Goal: Task Accomplishment & Management: Manage account settings

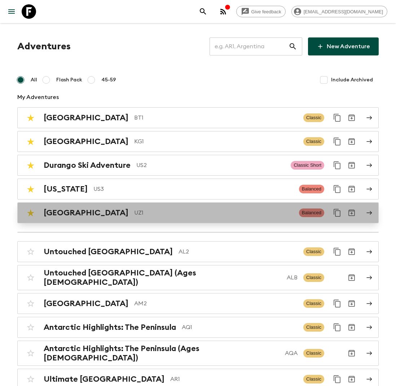
click at [137, 214] on p "UZ1" at bounding box center [213, 213] width 159 height 9
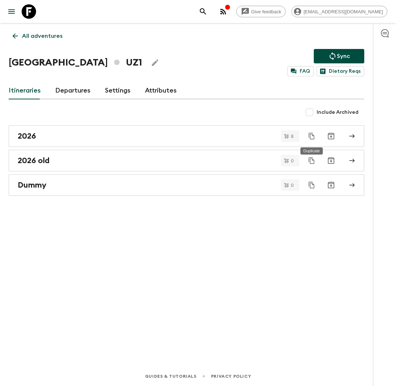
click at [313, 138] on icon "Duplicate" at bounding box center [311, 136] width 7 height 7
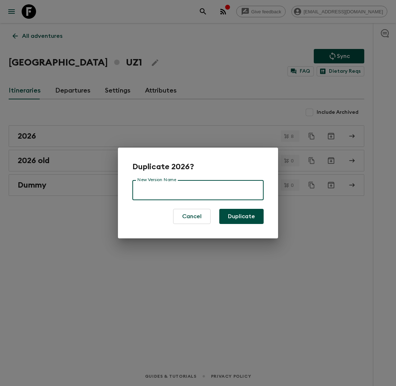
click at [201, 194] on input "New Version Name" at bounding box center [197, 190] width 131 height 20
type input "2026 new"
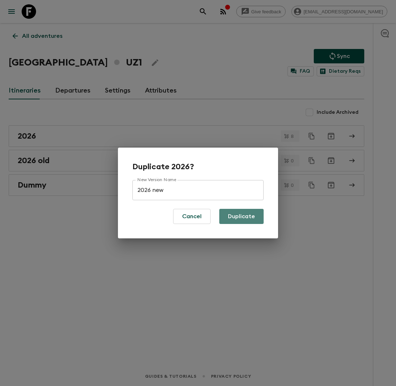
click at [246, 217] on button "Duplicate" at bounding box center [241, 216] width 44 height 15
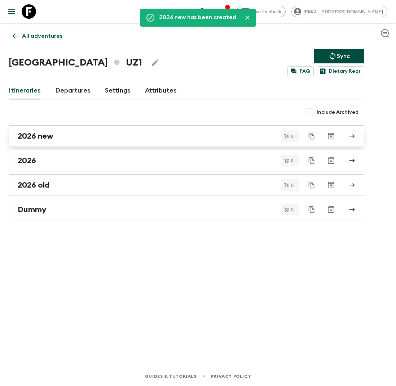
click at [114, 135] on div "2026 new" at bounding box center [180, 136] width 324 height 9
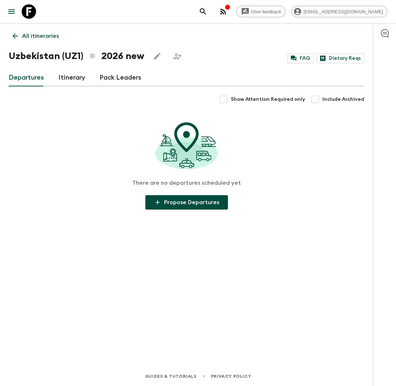
click at [63, 78] on link "Itinerary" at bounding box center [71, 77] width 27 height 17
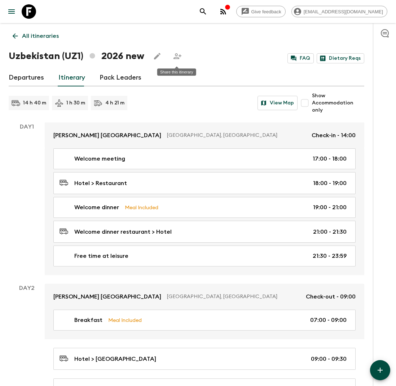
click at [180, 58] on icon "Share this itinerary" at bounding box center [177, 56] width 9 height 9
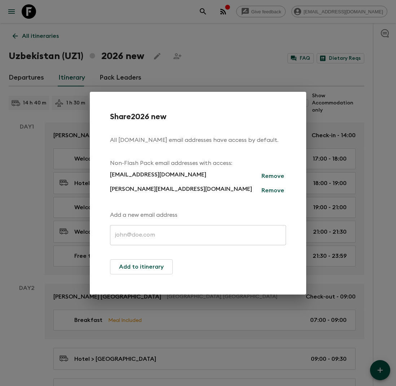
click at [225, 68] on div "Share 2026 new All [DOMAIN_NAME] email addresses have access by default. Non-Fl…" at bounding box center [198, 193] width 396 height 386
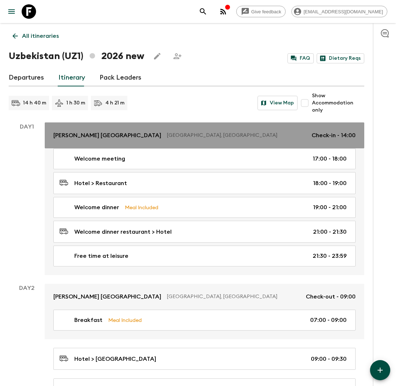
click at [178, 137] on p "[GEOGRAPHIC_DATA], [GEOGRAPHIC_DATA]" at bounding box center [236, 135] width 139 height 7
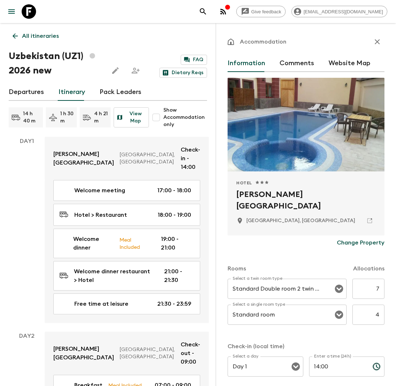
click at [353, 243] on p "Change Property" at bounding box center [361, 243] width 48 height 9
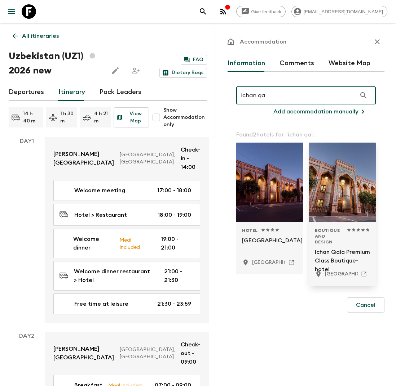
type input "ichan qa"
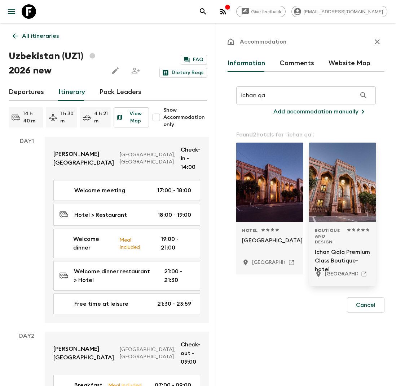
click at [330, 248] on p "Ichan Qala Premium Class Boutique-hotel" at bounding box center [343, 256] width 56 height 17
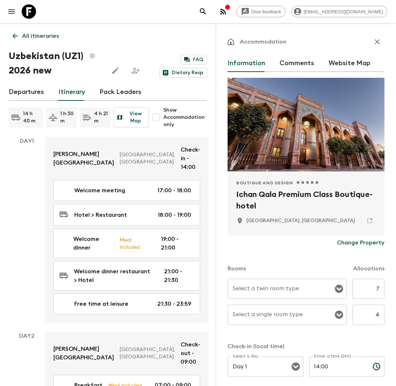
scroll to position [35, 0]
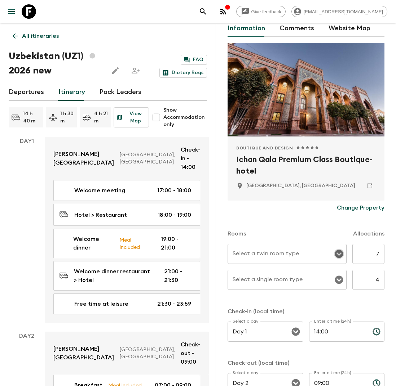
click at [337, 257] on icon "Open" at bounding box center [338, 254] width 8 height 8
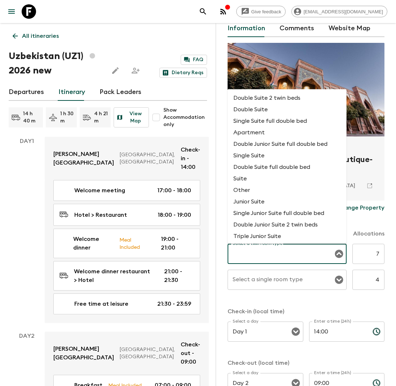
click at [297, 98] on li "Double Suite 2 twin beds" at bounding box center [286, 98] width 119 height 12
type input "Double Suite 2 twin beds"
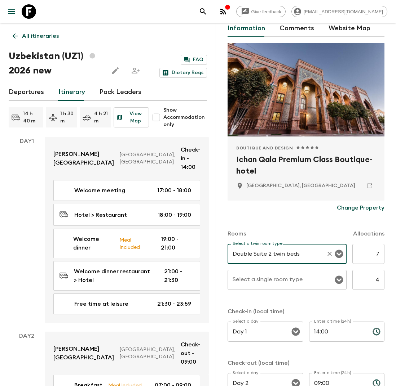
click at [338, 283] on icon "Open" at bounding box center [338, 280] width 8 height 8
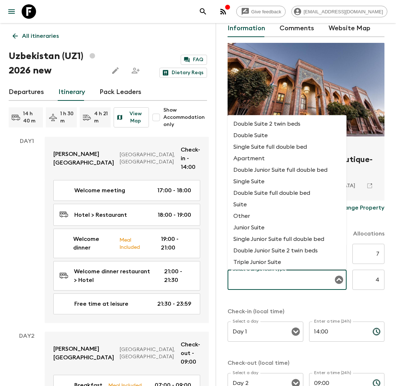
click at [298, 149] on li "Single Suite full double bed" at bounding box center [286, 147] width 119 height 12
type input "Single Suite full double bed"
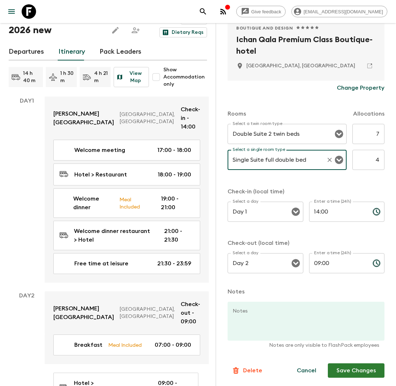
scroll to position [44, 0]
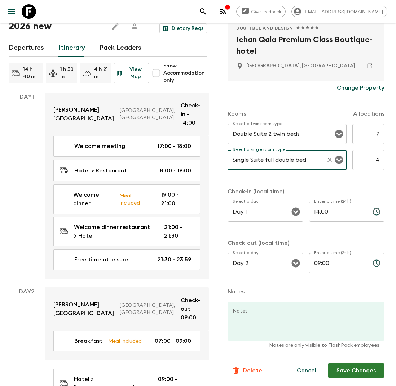
click at [351, 369] on button "Save Changes" at bounding box center [356, 371] width 57 height 14
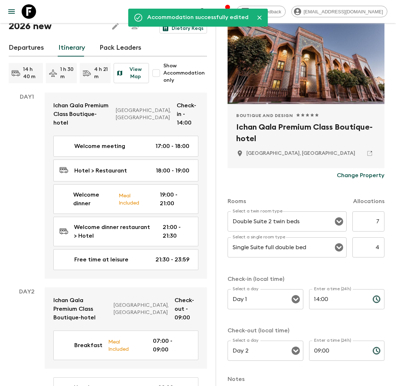
scroll to position [0, 0]
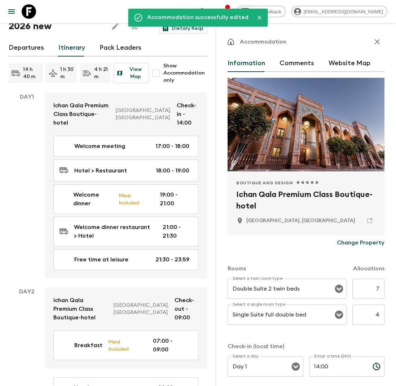
click at [377, 40] on icon "button" at bounding box center [377, 41] width 9 height 9
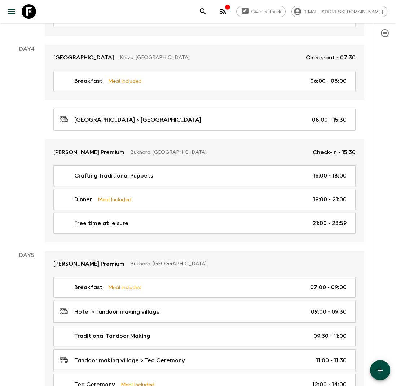
scroll to position [679, 0]
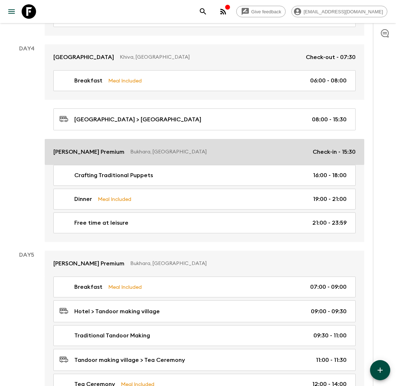
click at [213, 149] on p "Bukhara, [GEOGRAPHIC_DATA]" at bounding box center [218, 152] width 177 height 7
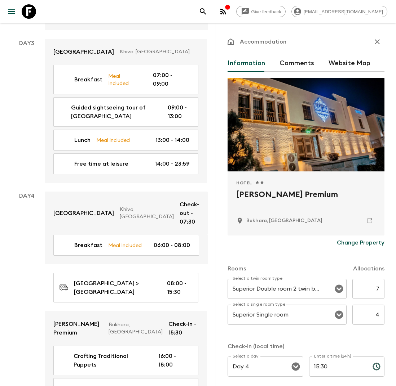
click at [361, 243] on p "Change Property" at bounding box center [361, 243] width 48 height 9
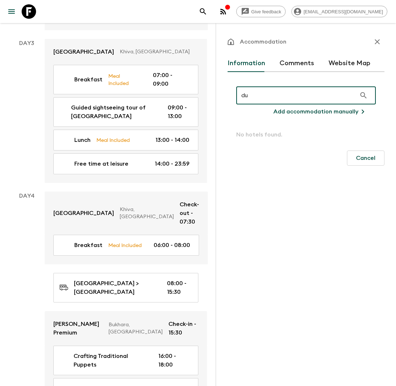
type input "d"
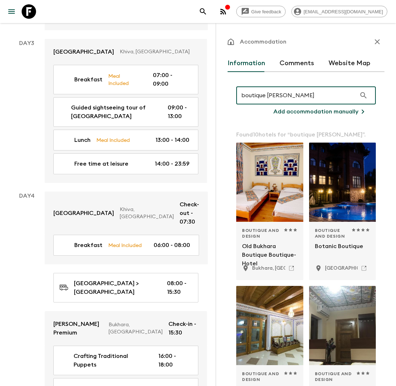
type input "boutique [PERSON_NAME]"
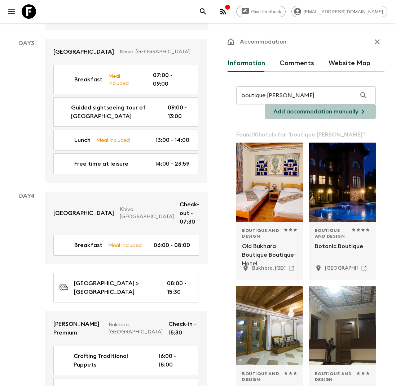
click at [342, 110] on p "Add accommodation manually" at bounding box center [315, 111] width 85 height 9
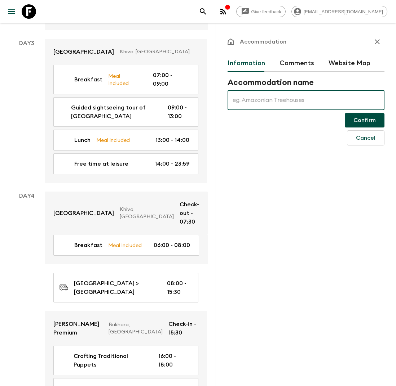
click at [293, 101] on input "text" at bounding box center [305, 100] width 157 height 20
type input "Dus"
click at [361, 139] on button "Cancel" at bounding box center [365, 137] width 37 height 15
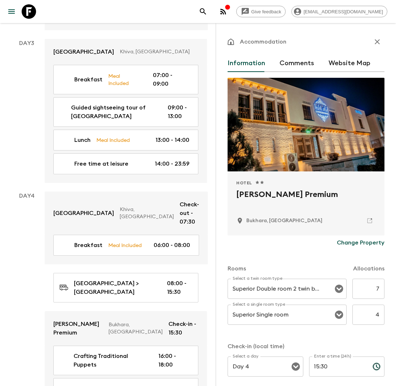
click at [355, 239] on p "Change Property" at bounding box center [361, 243] width 48 height 9
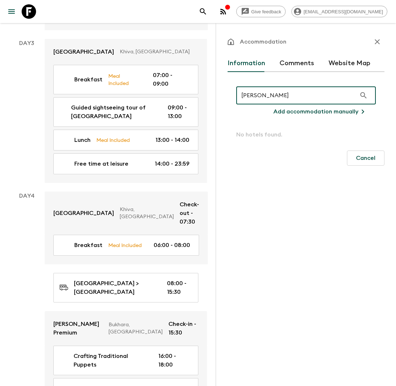
type input "[PERSON_NAME]"
click at [316, 111] on p "Add accommodation manually" at bounding box center [315, 111] width 85 height 9
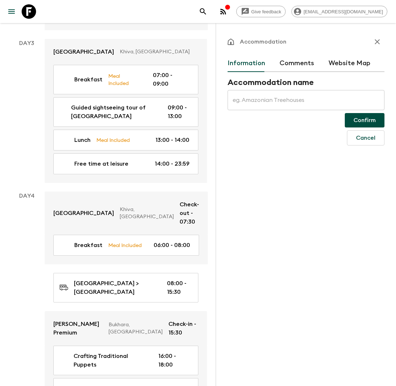
click at [293, 97] on input "text" at bounding box center [305, 100] width 157 height 20
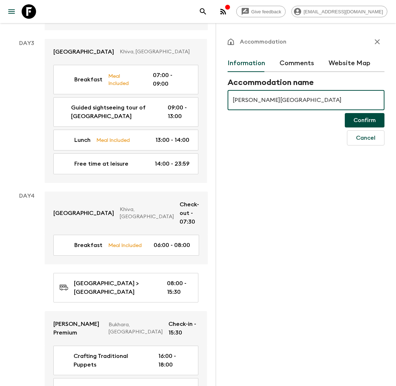
type input "[PERSON_NAME][GEOGRAPHIC_DATA]"
click at [373, 123] on button "Confirm" at bounding box center [365, 120] width 40 height 14
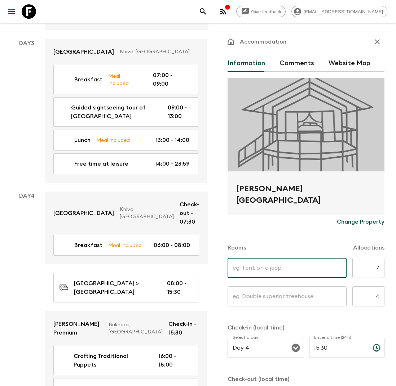
click at [312, 269] on input "text" at bounding box center [286, 268] width 119 height 20
type input "Twin rooms"
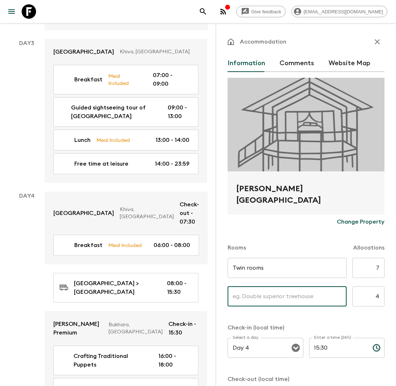
click at [300, 300] on input "text" at bounding box center [286, 297] width 119 height 20
click at [293, 272] on input "Twin rooms" at bounding box center [286, 268] width 119 height 20
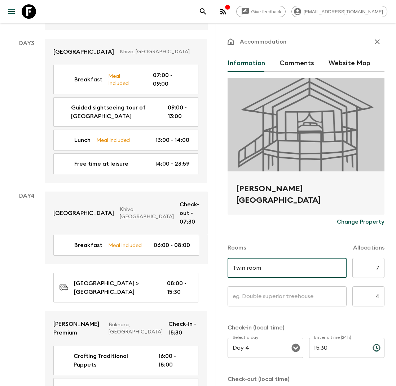
type input "Twin room"
click at [272, 297] on input "text" at bounding box center [286, 297] width 119 height 20
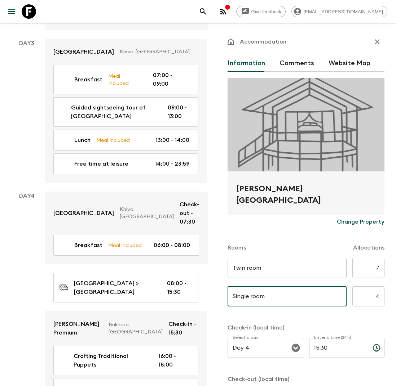
scroll to position [137, 0]
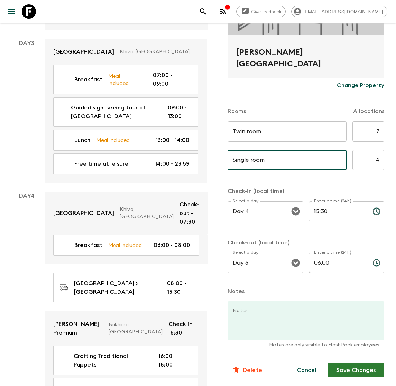
type input "Single room"
click at [352, 367] on button "Save Changes" at bounding box center [356, 370] width 57 height 14
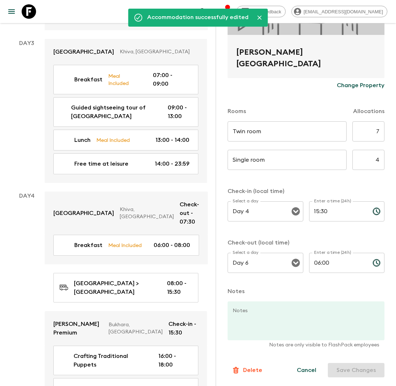
scroll to position [0, 0]
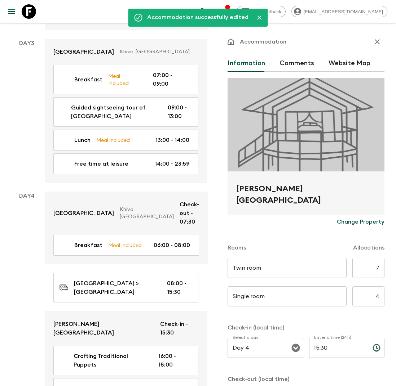
click at [377, 41] on icon "button" at bounding box center [376, 41] width 5 height 5
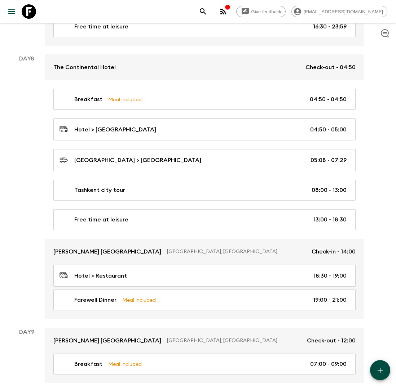
scroll to position [1598, 0]
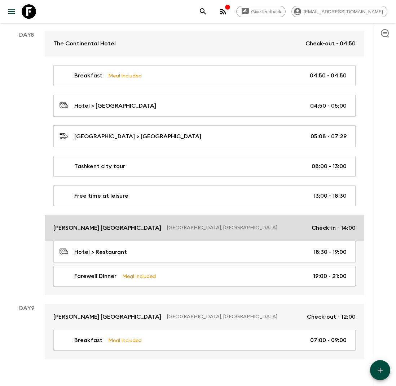
click at [167, 225] on p "[GEOGRAPHIC_DATA], [GEOGRAPHIC_DATA]" at bounding box center [236, 228] width 139 height 7
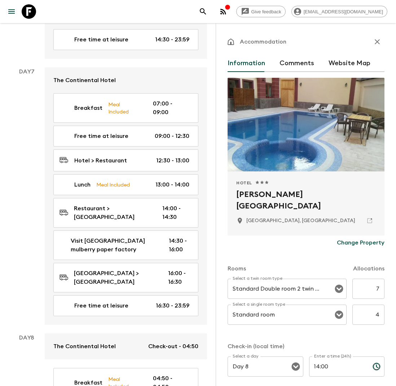
click at [349, 244] on p "Change Property" at bounding box center [361, 243] width 48 height 9
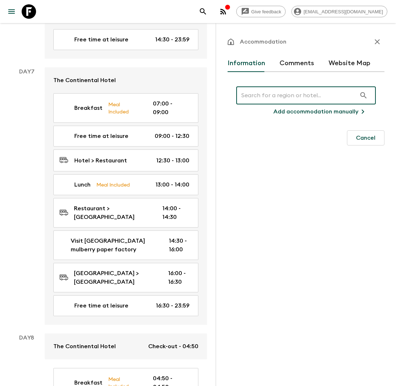
click at [287, 99] on input "text" at bounding box center [296, 95] width 120 height 20
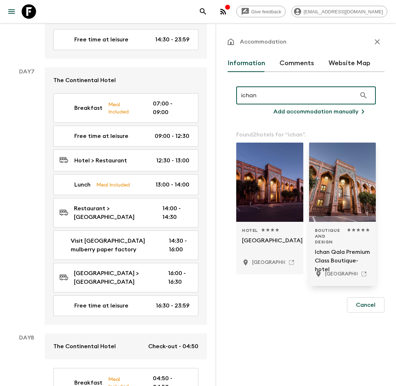
type input "ichan"
click at [328, 252] on p "Ichan Qala Premium Class Boutique-hotel" at bounding box center [343, 256] width 56 height 17
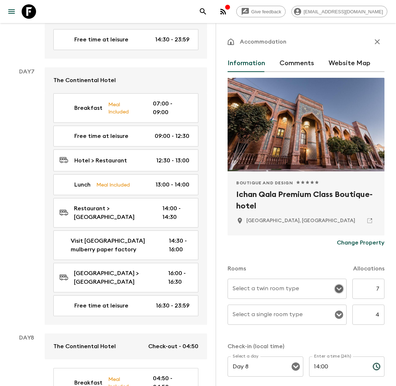
click at [338, 290] on icon "Open" at bounding box center [338, 289] width 9 height 9
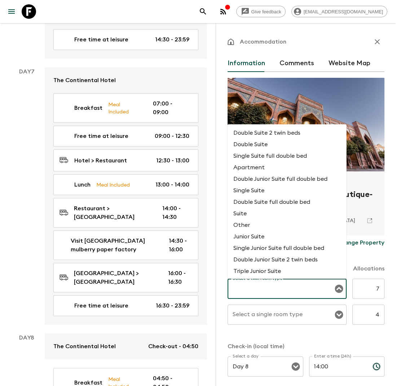
click at [290, 130] on li "Double Suite 2 twin beds" at bounding box center [286, 133] width 119 height 12
type input "Double Suite 2 twin beds"
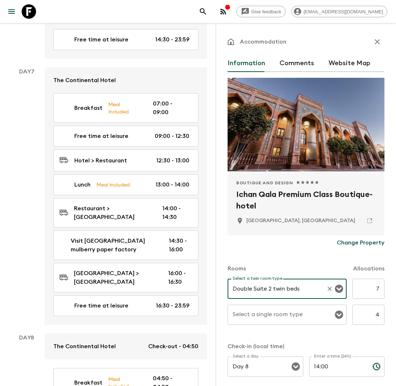
click at [339, 315] on icon "Open" at bounding box center [338, 315] width 8 height 8
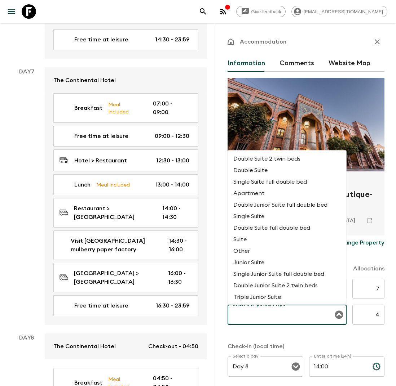
click at [285, 183] on li "Single Suite full double bed" at bounding box center [286, 182] width 119 height 12
type input "Single Suite full double bed"
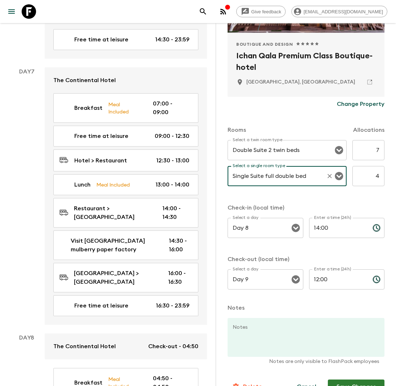
scroll to position [150, 0]
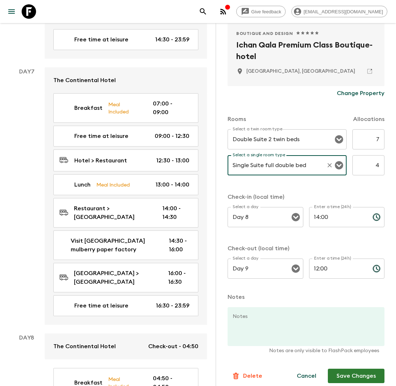
click at [344, 373] on button "Save Changes" at bounding box center [356, 376] width 57 height 14
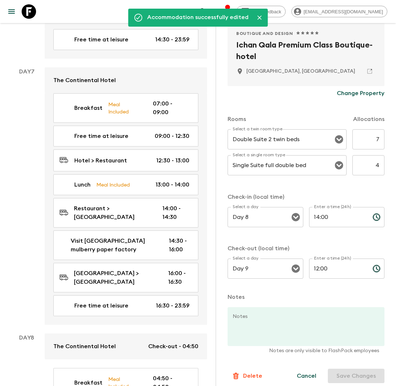
scroll to position [0, 0]
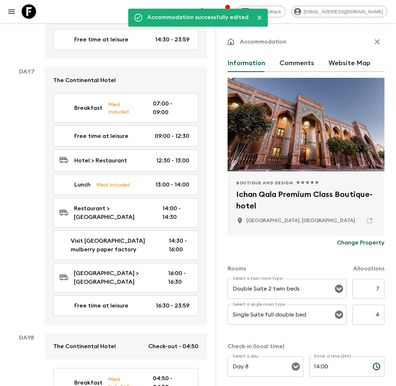
click at [381, 41] on icon "button" at bounding box center [377, 41] width 9 height 9
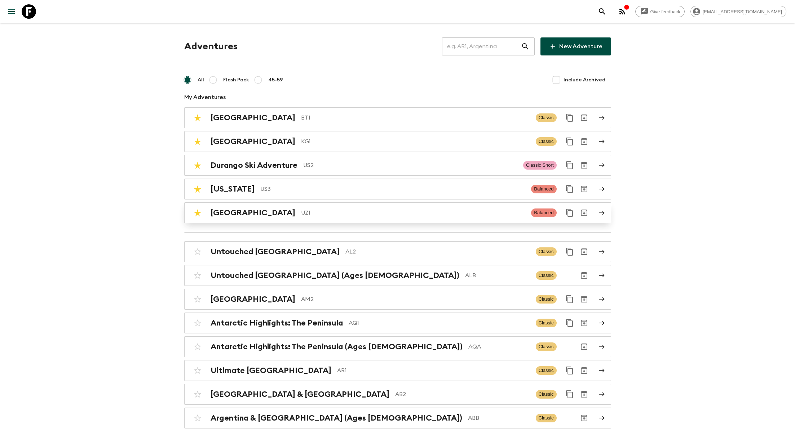
click at [290, 216] on div "Uzbekistan UZ1" at bounding box center [367, 212] width 315 height 9
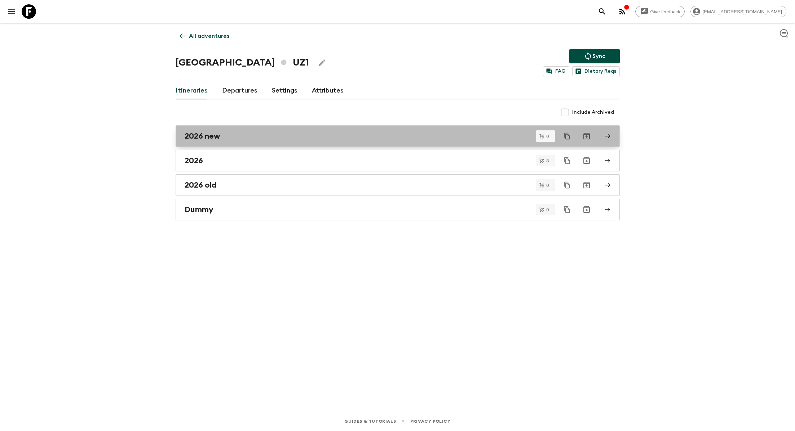
click at [238, 138] on div "2026 new" at bounding box center [391, 136] width 412 height 9
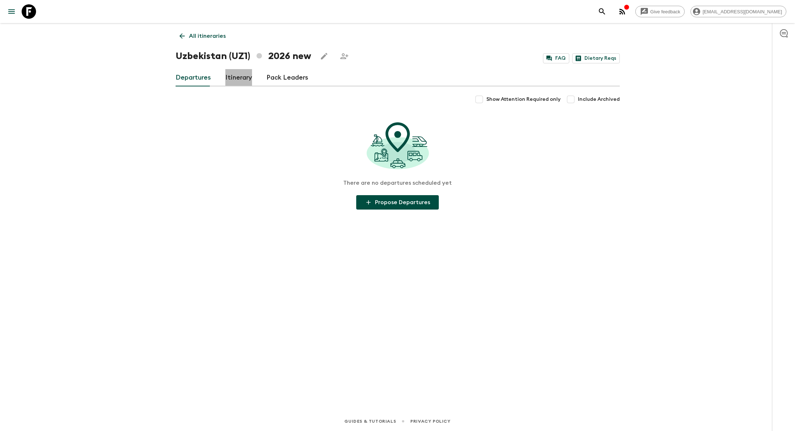
click at [236, 76] on link "Itinerary" at bounding box center [238, 77] width 27 height 17
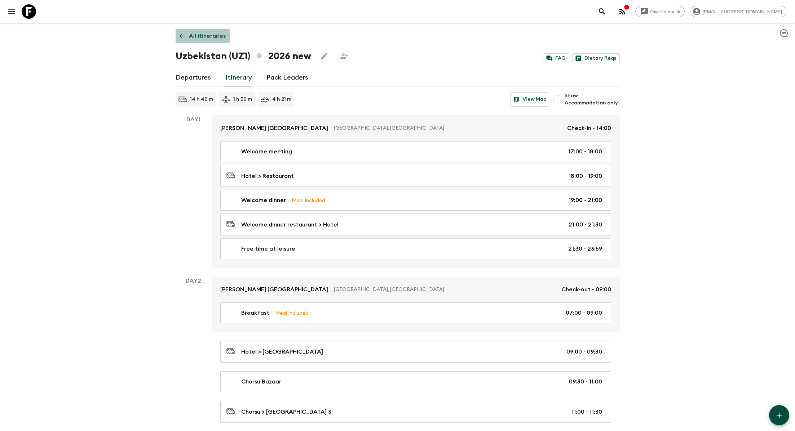
click at [211, 33] on p "All itineraries" at bounding box center [207, 36] width 37 height 9
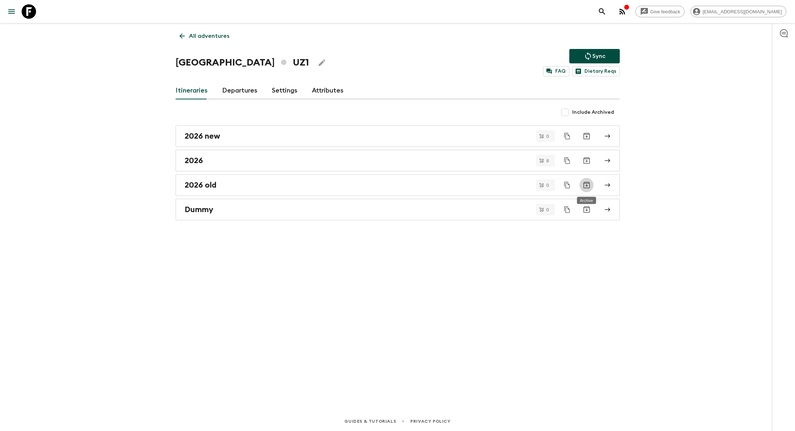
click at [586, 185] on icon "Archive" at bounding box center [586, 185] width 6 height 6
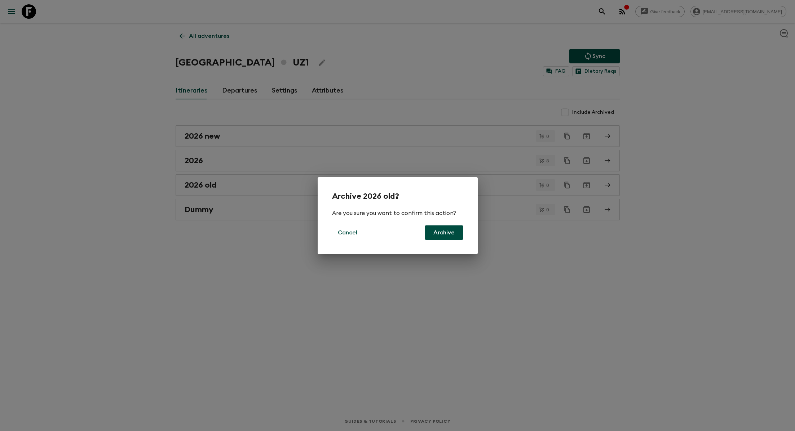
click at [457, 231] on button "Archive" at bounding box center [444, 233] width 39 height 14
click at [445, 233] on button "Archive" at bounding box center [444, 233] width 39 height 14
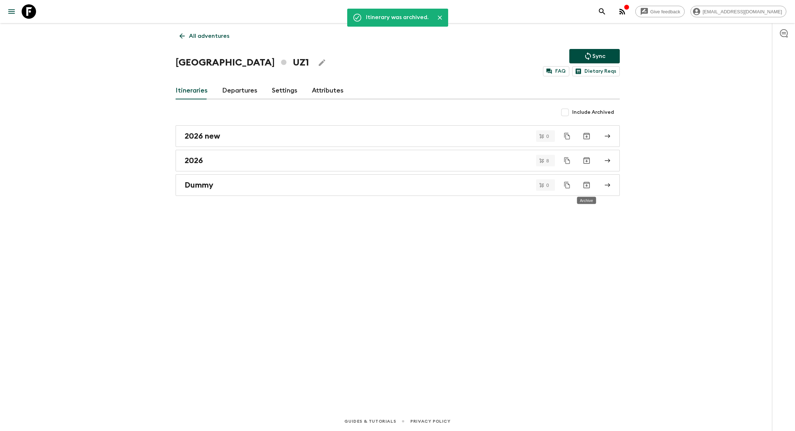
click at [586, 185] on icon "Archive" at bounding box center [586, 185] width 6 height 6
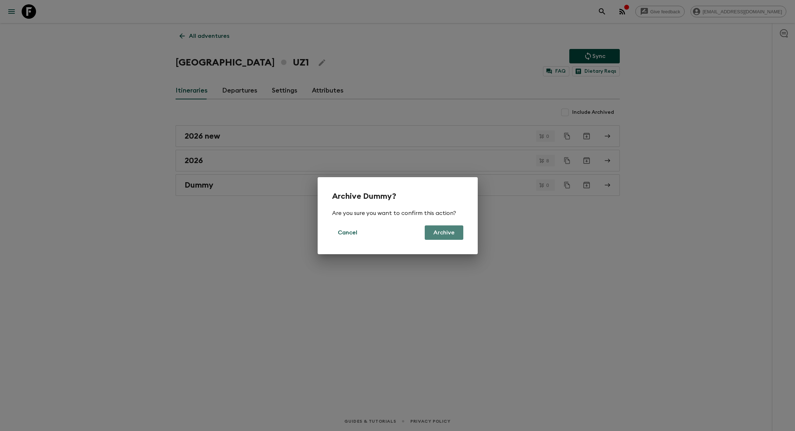
click at [449, 232] on button "Archive" at bounding box center [444, 233] width 39 height 14
